Goal: Information Seeking & Learning: Learn about a topic

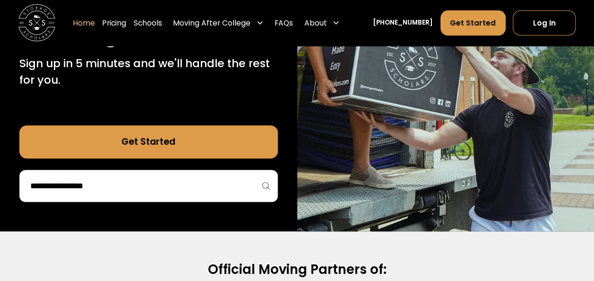
scroll to position [142, 0]
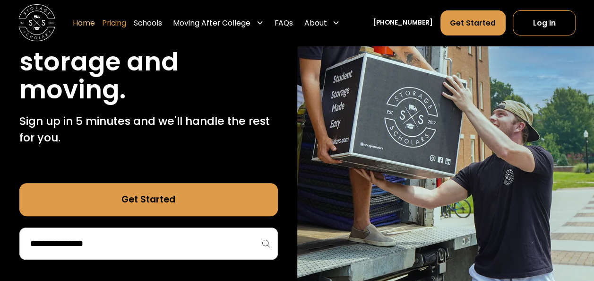
click at [121, 22] on link "Pricing" at bounding box center [114, 23] width 24 height 26
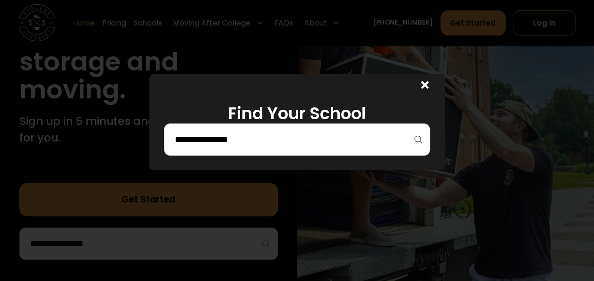
click at [425, 83] on div at bounding box center [422, 85] width 44 height 22
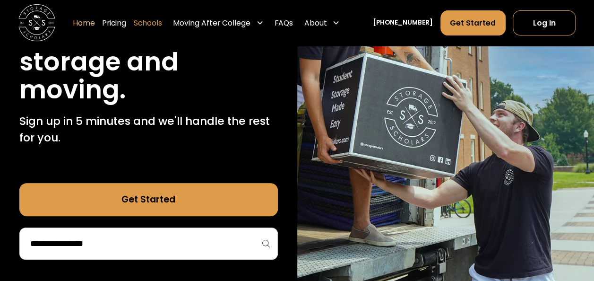
click at [156, 24] on link "Schools" at bounding box center [148, 23] width 28 height 26
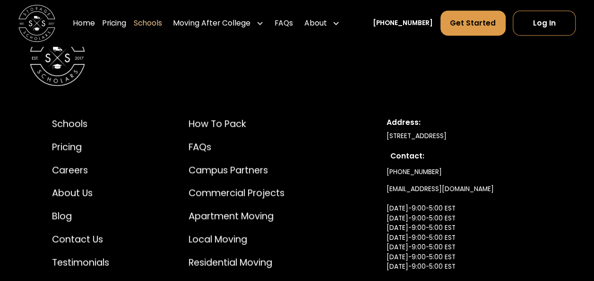
scroll to position [6042, 0]
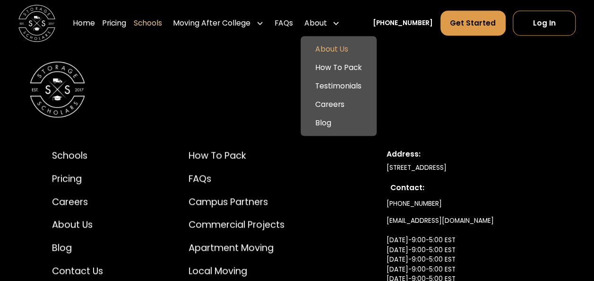
click at [344, 49] on link "About Us" at bounding box center [338, 49] width 69 height 18
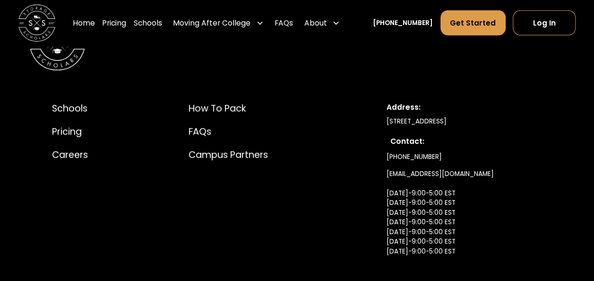
scroll to position [4822, 0]
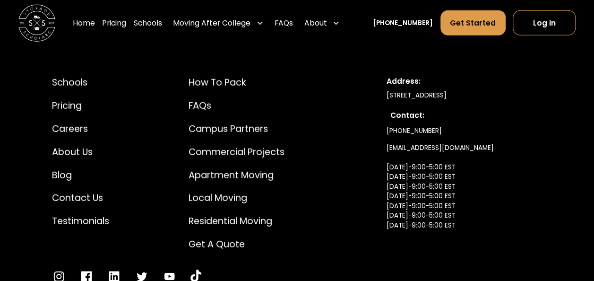
drag, startPoint x: 387, startPoint y: 85, endPoint x: 543, endPoint y: 85, distance: 156.5
click at [543, 85] on div "Schools Pricing Careers About Us Blog Contact Us Testimonials How to Pack FAQs …" at bounding box center [297, 180] width 535 height 252
drag, startPoint x: 543, startPoint y: 85, endPoint x: 504, endPoint y: 85, distance: 39.2
copy div "[STREET_ADDRESS]"
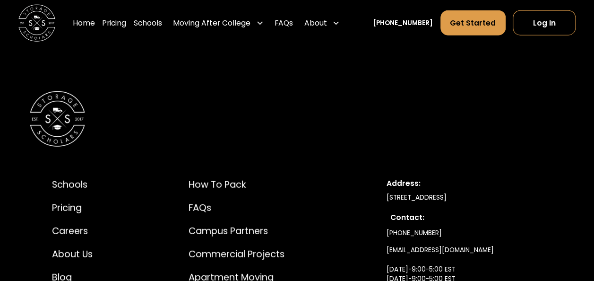
scroll to position [4712, 0]
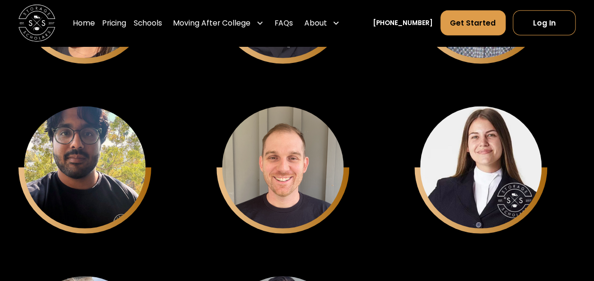
scroll to position [3010, 0]
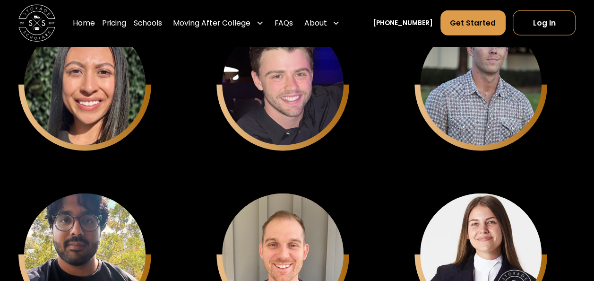
drag, startPoint x: 404, startPoint y: 122, endPoint x: 386, endPoint y: 130, distance: 19.7
drag, startPoint x: 386, startPoint y: 130, endPoint x: 196, endPoint y: 147, distance: 191.2
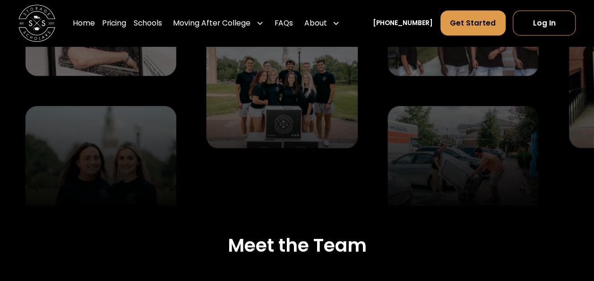
scroll to position [2017, 0]
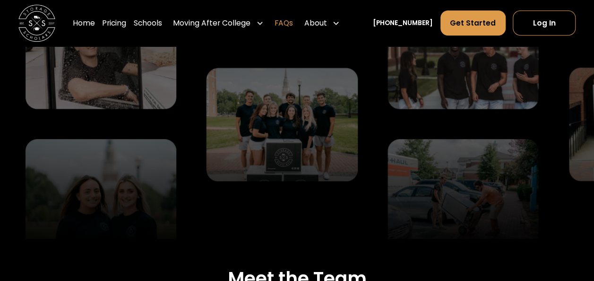
click at [293, 23] on link "FAQs" at bounding box center [284, 23] width 18 height 26
